Goal: Check status: Check status

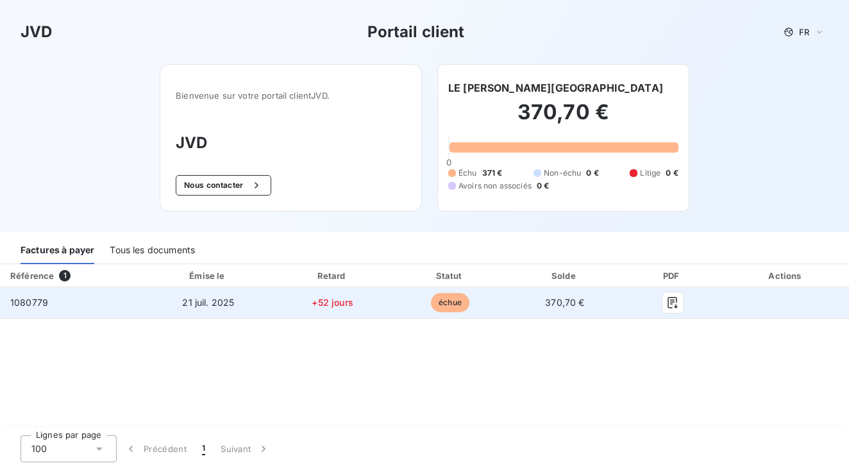
click at [108, 290] on td "1080779" at bounding box center [72, 302] width 144 height 31
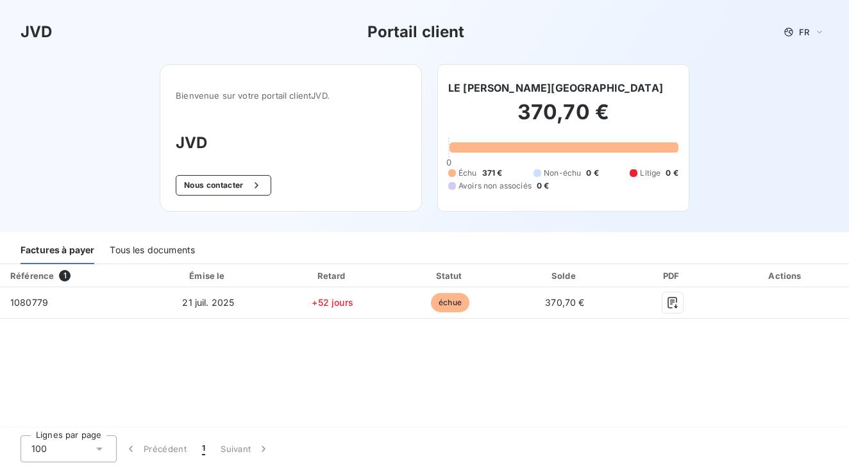
click at [71, 253] on div "Factures à payer" at bounding box center [58, 250] width 74 height 27
click at [72, 253] on div "Factures à payer" at bounding box center [58, 250] width 74 height 27
click at [133, 249] on div "Tous les documents" at bounding box center [152, 250] width 85 height 27
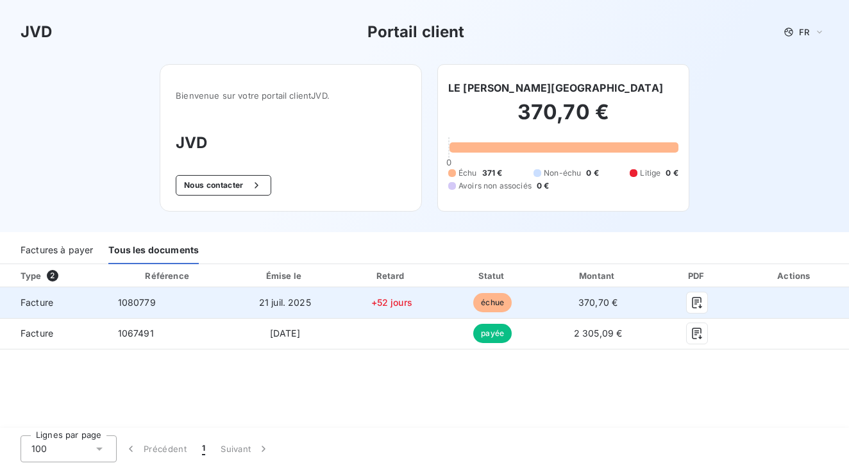
click at [512, 302] on span "échue" at bounding box center [492, 302] width 38 height 19
click at [512, 301] on span "échue" at bounding box center [492, 302] width 38 height 19
click at [311, 298] on span "21 juil. 2025" at bounding box center [285, 302] width 52 height 11
click at [703, 300] on icon "button" at bounding box center [696, 302] width 13 height 13
click at [702, 301] on icon "button" at bounding box center [697, 303] width 10 height 12
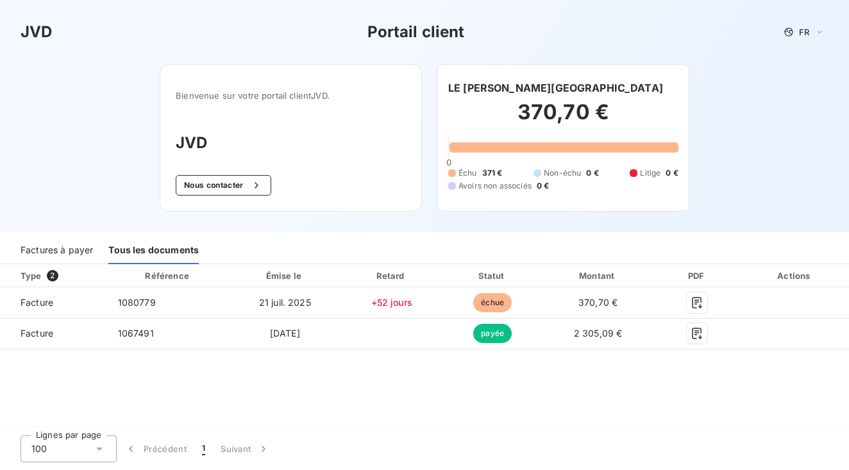
click at [67, 252] on div "Factures à payer" at bounding box center [57, 250] width 72 height 27
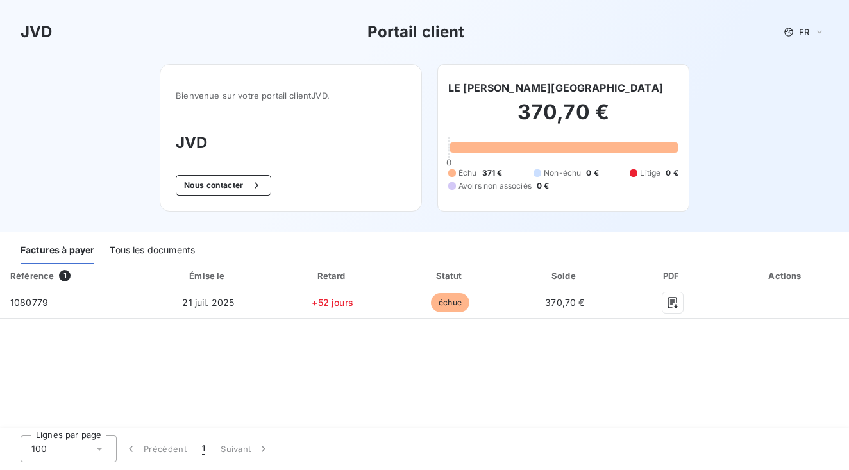
click at [26, 279] on div "Référence" at bounding box center [32, 276] width 44 height 10
click at [233, 188] on button "Nous contacter" at bounding box center [223, 185] width 95 height 21
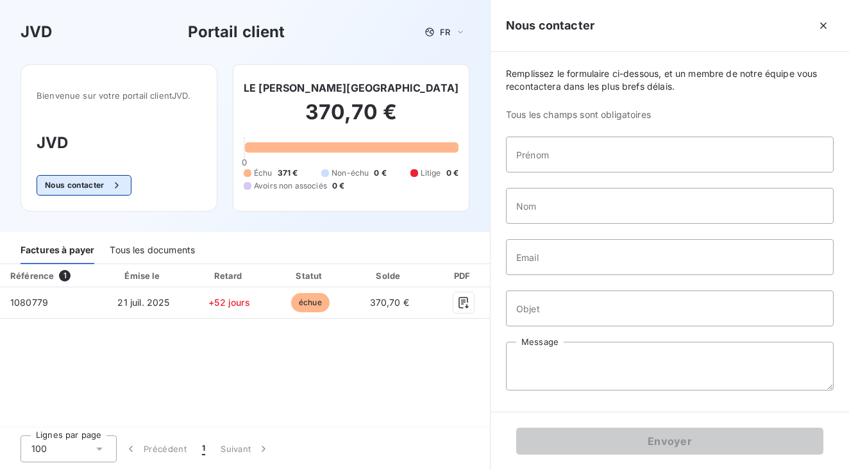
click at [97, 185] on button "Nous contacter" at bounding box center [84, 185] width 95 height 21
